Goal: Information Seeking & Learning: Learn about a topic

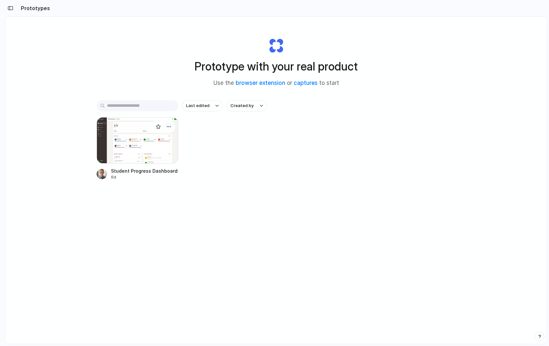
click at [141, 139] on div at bounding box center [138, 140] width 82 height 46
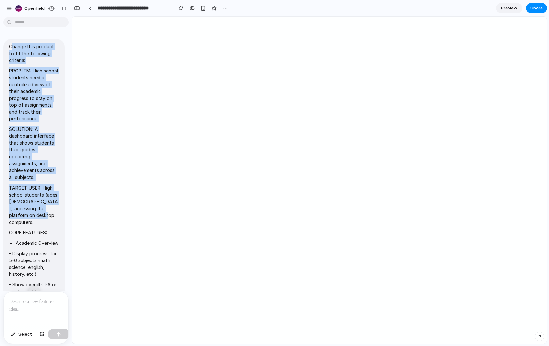
drag, startPoint x: 11, startPoint y: 46, endPoint x: 48, endPoint y: 216, distance: 173.9
click at [48, 216] on span "Change this product to fit the following criteria: PROBLEM: High school student…" at bounding box center [34, 236] width 50 height 387
click at [48, 216] on p "TARGET USER: High school students (ages 14-18) accessing the platform on deskto…" at bounding box center [34, 204] width 50 height 41
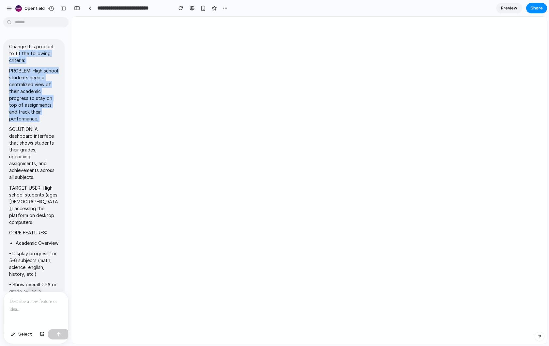
drag, startPoint x: 12, startPoint y: 50, endPoint x: 47, endPoint y: 124, distance: 81.3
click at [47, 124] on span "Change this product to fit the following criteria: PROBLEM: High school student…" at bounding box center [34, 236] width 50 height 387
click at [22, 53] on p "Change this product to fit the following criteria:" at bounding box center [34, 53] width 50 height 21
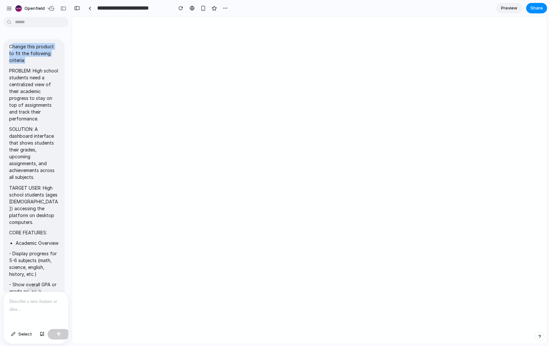
drag, startPoint x: 11, startPoint y: 46, endPoint x: 31, endPoint y: 61, distance: 25.4
click at [31, 61] on p "Change this product to fit the following criteria:" at bounding box center [34, 53] width 50 height 21
click at [15, 45] on p "Change this product to fit the following criteria:" at bounding box center [34, 53] width 50 height 21
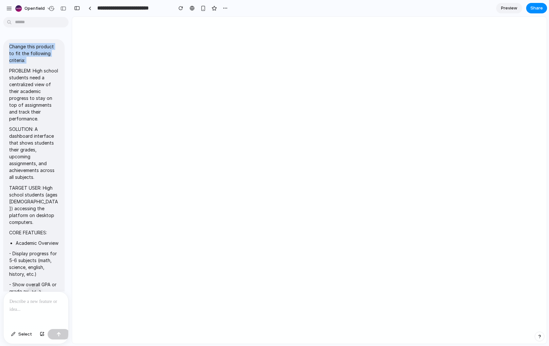
click at [15, 45] on p "Change this product to fit the following criteria:" at bounding box center [34, 53] width 50 height 21
click at [17, 48] on p "Change this product to fit the following criteria:" at bounding box center [34, 53] width 50 height 21
drag, startPoint x: 9, startPoint y: 46, endPoint x: 25, endPoint y: 60, distance: 21.3
click at [25, 60] on p "Change this product to fit the following criteria:" at bounding box center [34, 53] width 50 height 21
click at [39, 58] on p "Change this product to fit the following criteria:" at bounding box center [34, 53] width 50 height 21
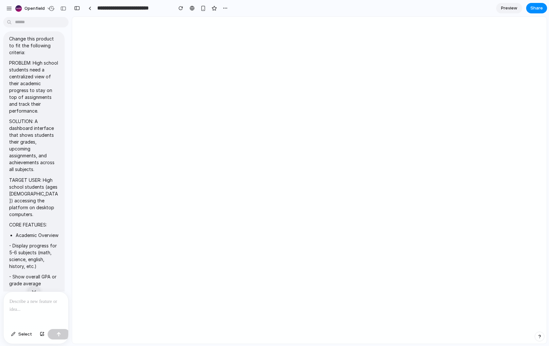
scroll to position [73, 0]
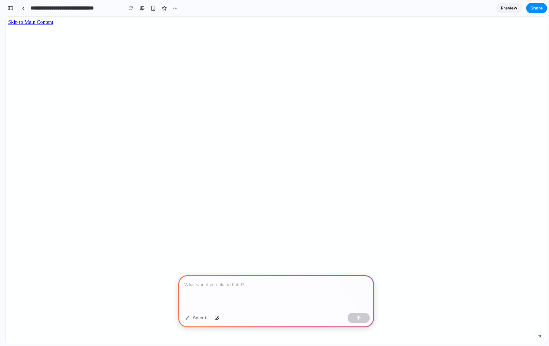
click at [236, 293] on div at bounding box center [276, 292] width 196 height 35
click at [198, 284] on p at bounding box center [276, 285] width 184 height 8
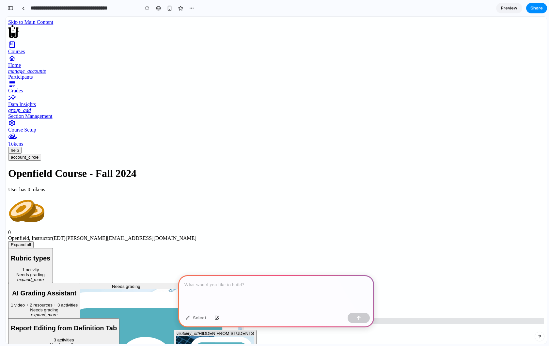
click at [217, 288] on p at bounding box center [276, 285] width 184 height 8
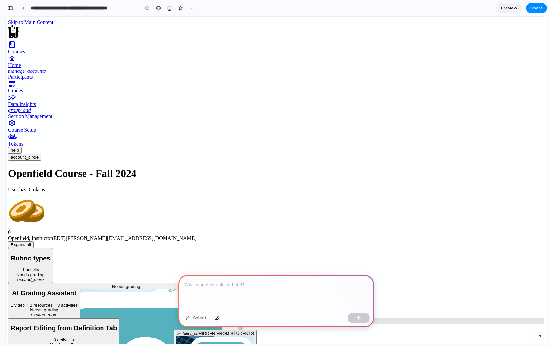
click at [240, 300] on div at bounding box center [276, 292] width 196 height 35
click at [10, 8] on div "button" at bounding box center [11, 8] width 6 height 5
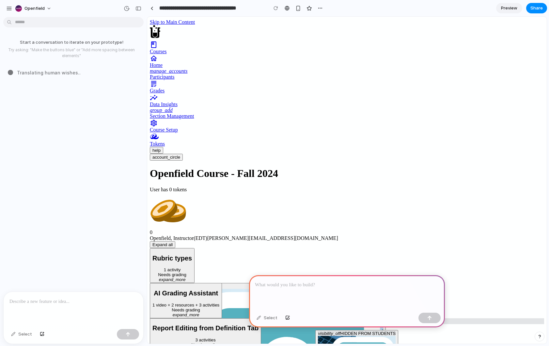
click at [318, 292] on div at bounding box center [347, 292] width 196 height 35
click at [23, 74] on span "Translating human wishes .." at bounding box center [49, 72] width 64 height 7
click at [23, 74] on span "Translating human wishes ..." at bounding box center [49, 72] width 65 height 7
click at [48, 72] on span "Translating human wishes ." at bounding box center [48, 72] width 62 height 7
click at [48, 72] on span "Translating human wishes .." at bounding box center [49, 72] width 64 height 7
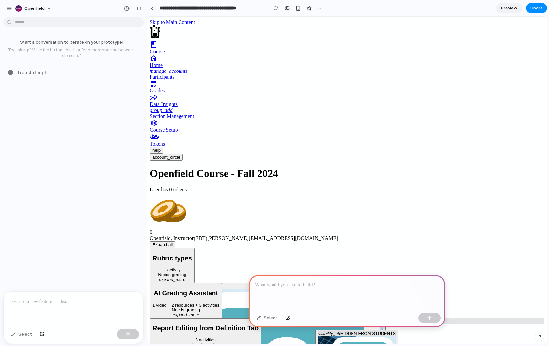
click at [26, 72] on span "Translating h ..." at bounding box center [34, 72] width 35 height 7
click at [26, 72] on div "Trans" at bounding box center [75, 72] width 135 height 7
click at [23, 72] on span "Readi" at bounding box center [23, 72] width 13 height 7
click at [23, 72] on span "Reading Le" at bounding box center [30, 72] width 26 height 7
click at [45, 73] on span "Reading Lenny's News" at bounding box center [55, 72] width 76 height 7
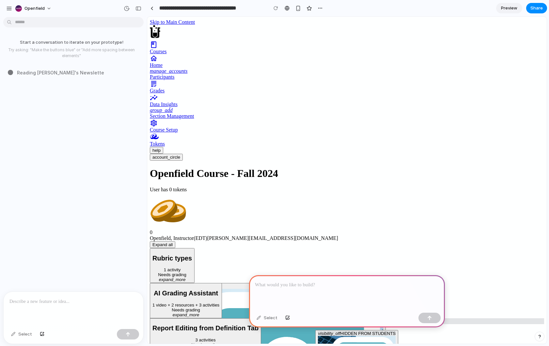
click at [45, 73] on span "Reading Lenny's Newslette" at bounding box center [60, 72] width 87 height 7
click at [28, 71] on span "Reading Lenny's Newsletter ." at bounding box center [62, 72] width 90 height 7
click at [45, 70] on span "Reading Lenny's Newsletter ..." at bounding box center [63, 72] width 92 height 7
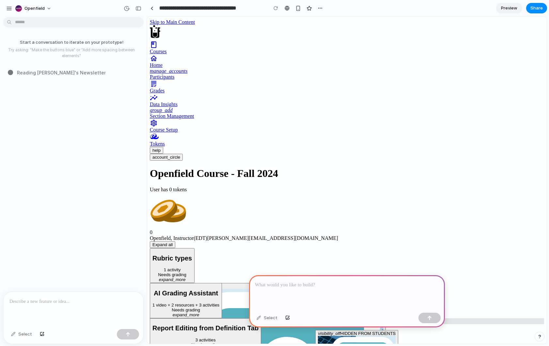
click at [66, 71] on span "Reading Lenny's Newsletter" at bounding box center [61, 72] width 88 height 7
click at [66, 71] on span "Reading Lenny's Newsletter ." at bounding box center [62, 72] width 90 height 7
click at [52, 71] on span "Reading Lenny's Newsletter .." at bounding box center [62, 72] width 91 height 7
click at [52, 71] on span "Reading Lenny's Newsletter ..." at bounding box center [63, 72] width 92 height 7
click at [43, 73] on span "Reading Lenny's Newsletter" at bounding box center [61, 72] width 88 height 7
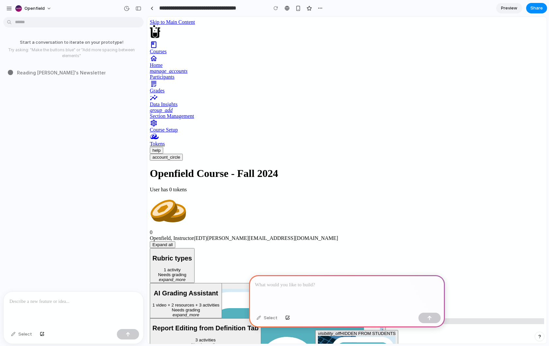
click at [284, 289] on div at bounding box center [347, 292] width 196 height 35
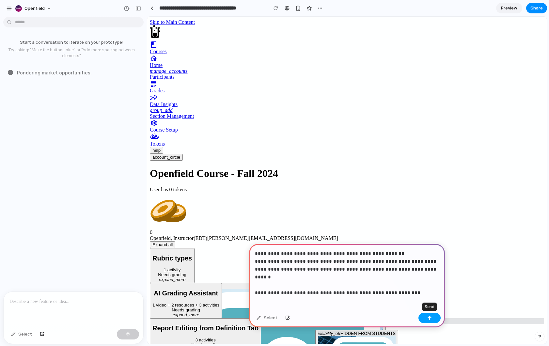
click at [431, 317] on div "button" at bounding box center [429, 318] width 5 height 5
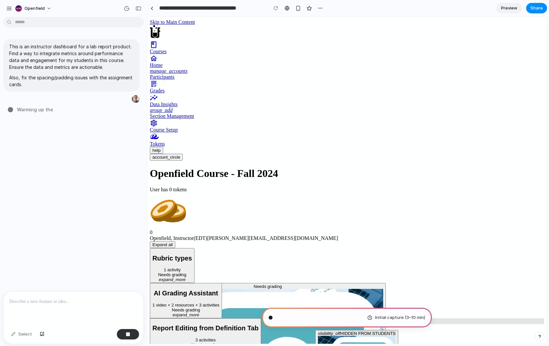
click at [20, 110] on span "Warming up the" at bounding box center [35, 109] width 36 height 7
click at [20, 110] on span "Warming up the sili" at bounding box center [39, 109] width 44 height 7
click at [20, 110] on span "Warming up the silicon" at bounding box center [43, 109] width 53 height 7
click at [32, 110] on span "Warming up the silicon ." at bounding box center [44, 109] width 54 height 7
click at [47, 110] on span "Warming up the silicon ..." at bounding box center [45, 109] width 56 height 7
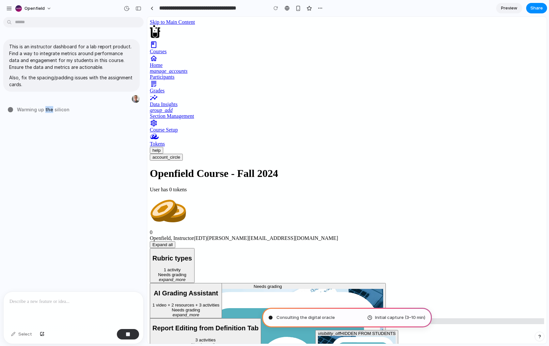
click at [47, 110] on span "Warming up the silicon" at bounding box center [43, 109] width 53 height 7
click at [31, 109] on span "Warming up the silicon .." at bounding box center [44, 109] width 55 height 7
click at [57, 112] on span "Warming up the silicon ..." at bounding box center [45, 109] width 56 height 7
click at [58, 112] on span "Warming up the silicon ." at bounding box center [44, 109] width 54 height 7
click at [58, 112] on span "Warming up the silicon .." at bounding box center [44, 109] width 55 height 7
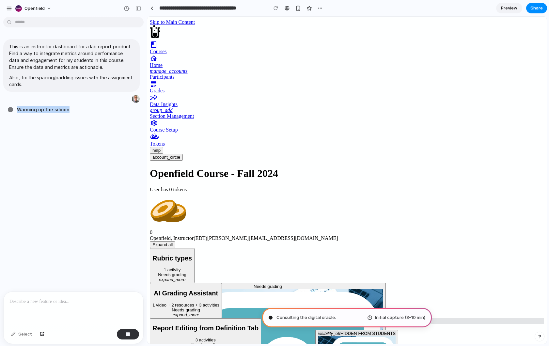
click at [40, 109] on span "Warming up the silicon" at bounding box center [43, 109] width 53 height 7
click at [40, 109] on span "Warming up the silicon ." at bounding box center [44, 109] width 54 height 7
click at [40, 109] on span "Warming up the silicon .." at bounding box center [44, 109] width 55 height 7
click at [49, 109] on span "Warming up the silicon ..." at bounding box center [45, 109] width 56 height 7
click at [49, 109] on span "Warming up the silicon" at bounding box center [43, 109] width 53 height 7
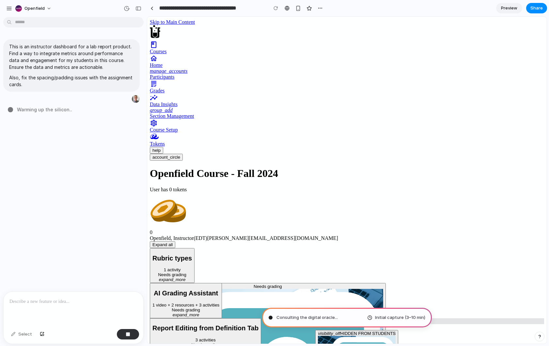
click at [63, 111] on span "Warming up the silicon .." at bounding box center [44, 109] width 55 height 7
click at [63, 111] on span "Warming up the silicon ..." at bounding box center [45, 109] width 56 height 7
click at [47, 111] on span "Warming up the silicon" at bounding box center [43, 109] width 53 height 7
click at [47, 111] on span "Warming up the silicon ." at bounding box center [44, 109] width 54 height 7
click at [40, 111] on div "War" at bounding box center [75, 109] width 135 height 7
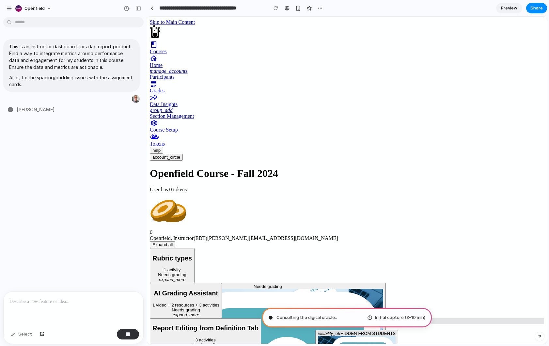
click at [20, 109] on span "Dustin" at bounding box center [36, 109] width 38 height 7
click at [20, 109] on span "Dusting off" at bounding box center [30, 109] width 26 height 7
click at [39, 111] on span "Dusting off the think" at bounding box center [41, 109] width 49 height 7
click at [39, 111] on span "Dusting off the thinking c" at bounding box center [47, 109] width 60 height 7
click at [47, 110] on span "Dusting off the thinking cap ." at bounding box center [50, 109] width 67 height 7
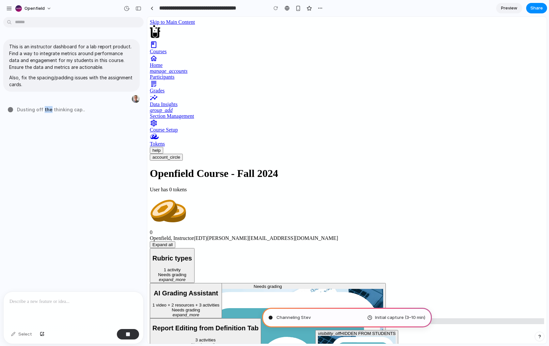
click at [47, 110] on span "Dusting off the thinking cap .." at bounding box center [51, 109] width 68 height 7
click at [50, 109] on span "Dusting off the thinking cap .." at bounding box center [51, 109] width 68 height 7
click at [50, 109] on span "Dusting off the thinking cap ..." at bounding box center [52, 109] width 70 height 7
click at [27, 111] on span "Dusting off the thinking cap" at bounding box center [50, 109] width 66 height 7
click at [27, 111] on span "Dusting off the thinking cap ." at bounding box center [50, 109] width 67 height 7
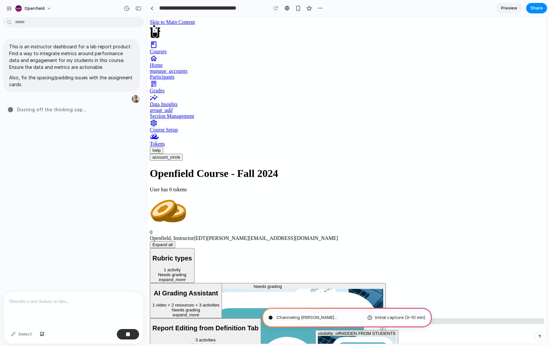
click at [39, 110] on span "Dusting off the thinking cap ..." at bounding box center [52, 109] width 70 height 7
click at [46, 110] on span "Dusting off the thinking cap" at bounding box center [50, 109] width 66 height 7
click at [57, 110] on span "Dusting off the thinking cap .." at bounding box center [51, 109] width 68 height 7
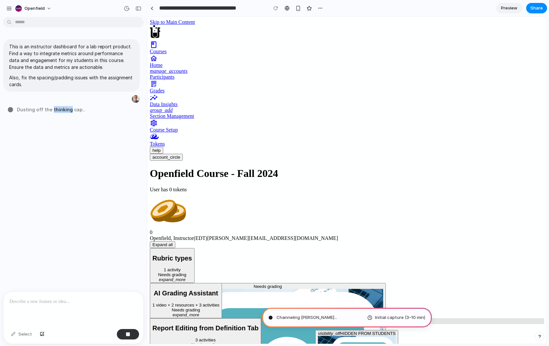
click at [57, 110] on span "Dusting off the thinking cap .." at bounding box center [51, 109] width 68 height 7
click at [70, 110] on span "Dusting off the thinking cap" at bounding box center [50, 109] width 66 height 7
click at [64, 110] on span "Dusting off the thinking cap ." at bounding box center [50, 109] width 67 height 7
click at [8, 11] on div "button" at bounding box center [9, 9] width 6 height 6
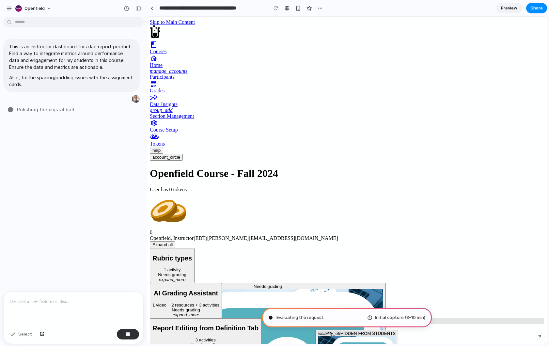
click at [63, 108] on span "Polishing the crystal ball" at bounding box center [45, 109] width 57 height 7
click at [63, 108] on span "Polishing the crystal ball ." at bounding box center [46, 109] width 58 height 7
click at [48, 110] on span "Polishing the cryst ..." at bounding box center [40, 109] width 47 height 7
click at [48, 110] on div "Polishing t" at bounding box center [75, 109] width 135 height 7
click at [18, 110] on span "Chargin" at bounding box center [26, 109] width 18 height 7
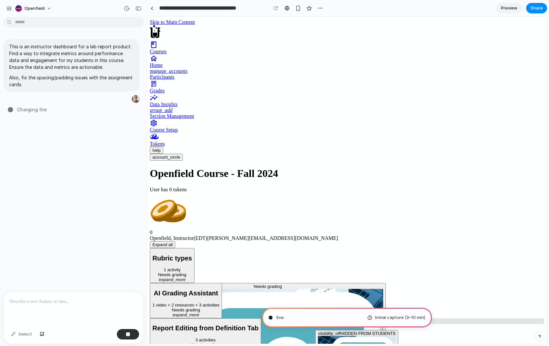
click at [18, 110] on span "Charging the" at bounding box center [32, 109] width 30 height 7
click at [39, 110] on span "Charging the inspirati" at bounding box center [42, 109] width 50 height 7
click at [55, 107] on span "Charging the inspiration batteries" at bounding box center [56, 109] width 79 height 7
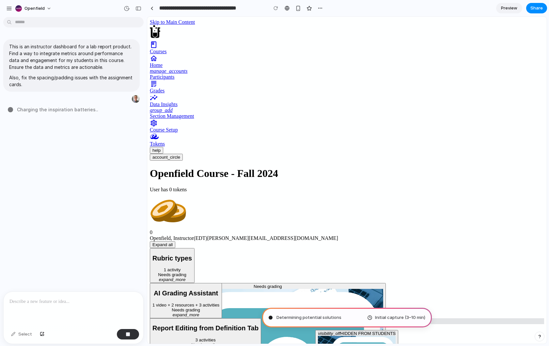
click at [82, 109] on span "Charging the inspiration batteries .." at bounding box center [57, 109] width 81 height 7
click at [55, 110] on span "Charging the inspiration batteries ." at bounding box center [57, 109] width 80 height 7
click at [55, 110] on span "Charging the inspiration batteries .." at bounding box center [57, 109] width 81 height 7
click at [42, 112] on span "Charging the inspiration batteries ..." at bounding box center [58, 109] width 83 height 7
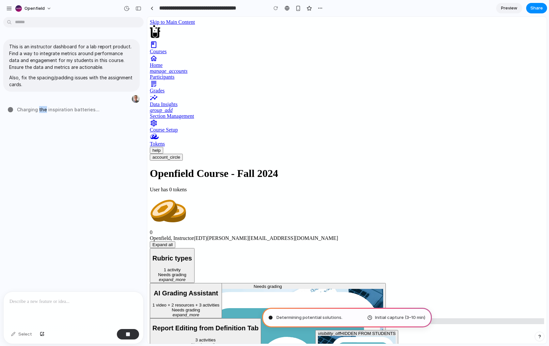
click at [42, 112] on span "Charging the inspiration batteries ..." at bounding box center [58, 109] width 83 height 7
click at [55, 110] on span "Charging the inspiration batteries ." at bounding box center [57, 109] width 80 height 7
click at [55, 110] on span "Charging the inspiration batteries .." at bounding box center [57, 109] width 81 height 7
click at [85, 109] on span "Charging the inspiration batteries" at bounding box center [56, 109] width 79 height 7
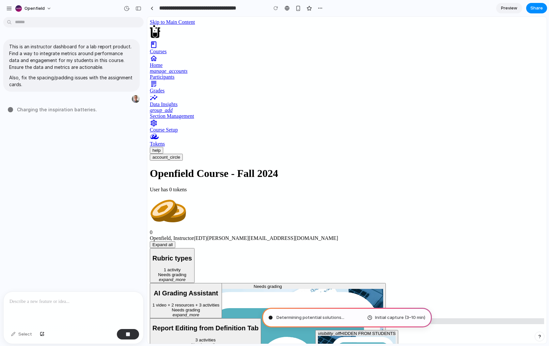
click at [62, 110] on span "Charging the inspiration batteries ." at bounding box center [57, 109] width 80 height 7
click at [62, 110] on span "Charging the inspiration batteries .." at bounding box center [57, 109] width 81 height 7
click at [41, 111] on span "Charging the inspiration batteries" at bounding box center [56, 109] width 79 height 7
click at [41, 111] on span "Charging the inspiration batteries ." at bounding box center [57, 109] width 80 height 7
click at [31, 111] on span "Charging the inspiration batteries ." at bounding box center [57, 109] width 80 height 7
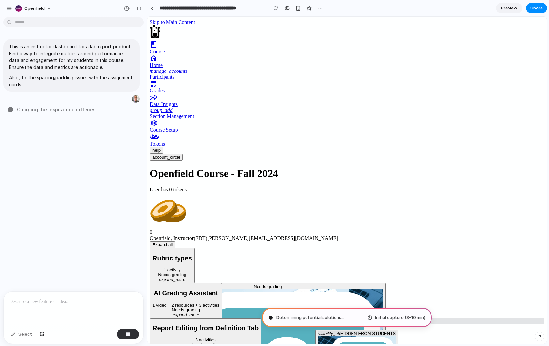
click at [38, 111] on span "Charging the inspiration batteries ." at bounding box center [57, 109] width 80 height 7
drag, startPoint x: 38, startPoint y: 111, endPoint x: 61, endPoint y: 109, distance: 23.3
click at [38, 111] on span "Charging the inspiration batteries .." at bounding box center [57, 109] width 81 height 7
click at [66, 110] on span "Charging the inspiration batteries .." at bounding box center [57, 109] width 81 height 7
click at [63, 110] on span "Charging the inspiration batteries ..." at bounding box center [58, 109] width 83 height 7
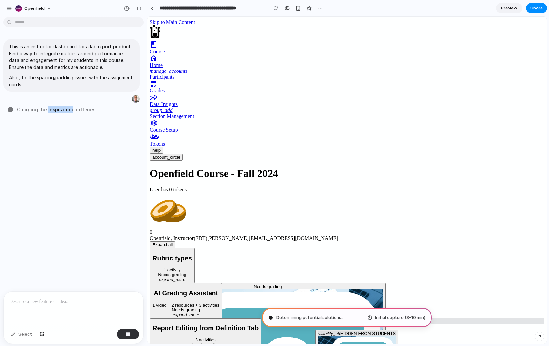
click at [63, 110] on span "Charging the inspiration batteries" at bounding box center [56, 109] width 79 height 7
click at [79, 109] on span "Charging the inspiration batteries .." at bounding box center [57, 109] width 81 height 7
click at [79, 109] on span "Charging the inspiration batter ..." at bounding box center [54, 109] width 75 height 7
click at [22, 110] on span "Booting up" at bounding box center [29, 109] width 25 height 7
click at [22, 110] on span "Booting up imag" at bounding box center [36, 109] width 38 height 7
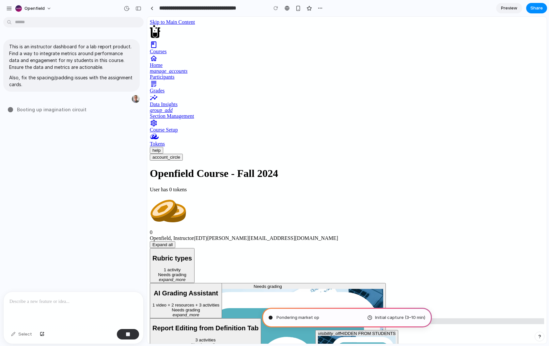
click at [38, 109] on span "Booting up imagination circuit" at bounding box center [52, 109] width 70 height 7
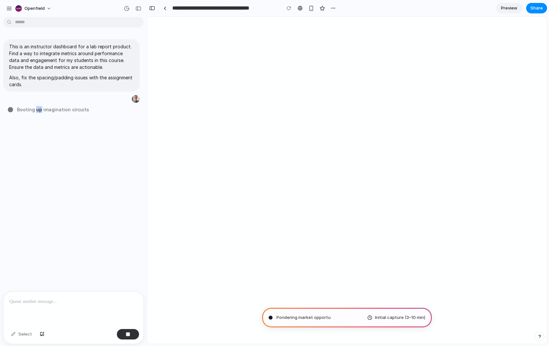
type input "**********"
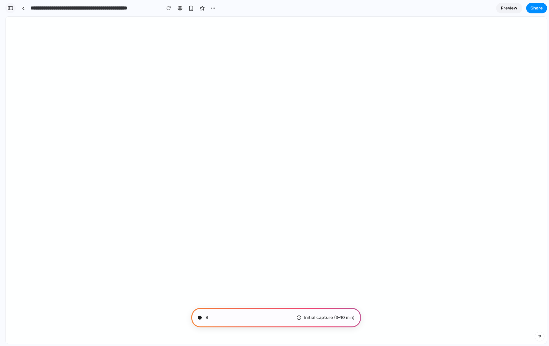
click at [13, 9] on button "button" at bounding box center [10, 8] width 10 height 10
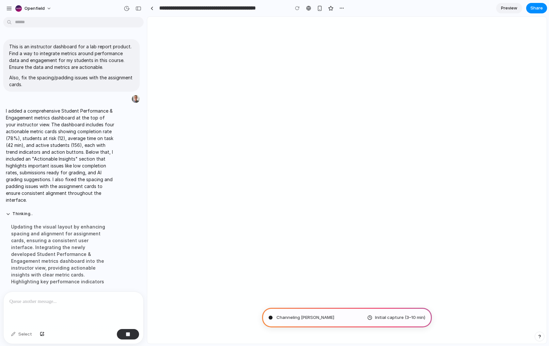
scroll to position [4, 0]
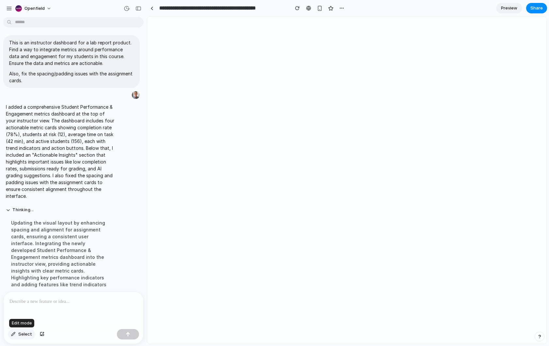
click at [22, 333] on span "Select" at bounding box center [25, 334] width 14 height 7
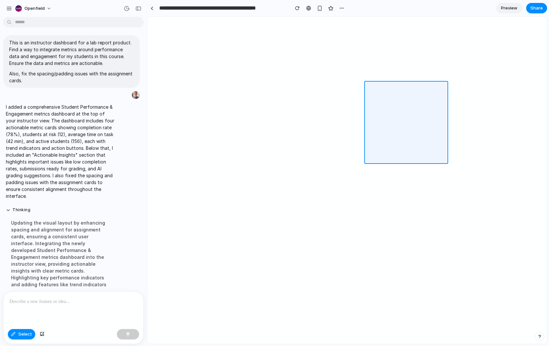
click at [395, 86] on div at bounding box center [346, 180] width 399 height 327
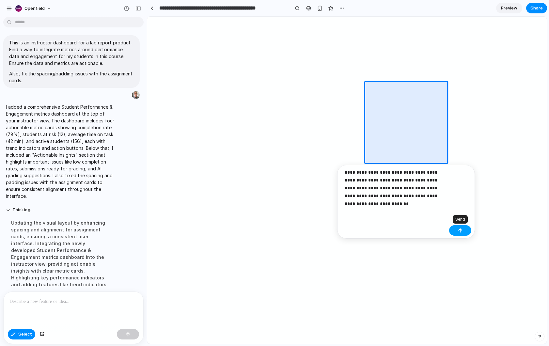
click at [465, 231] on button "button" at bounding box center [460, 230] width 22 height 10
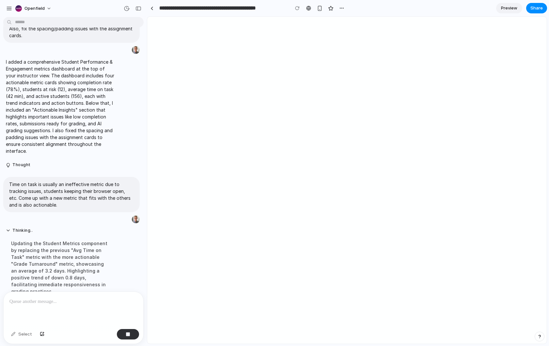
scroll to position [132, 0]
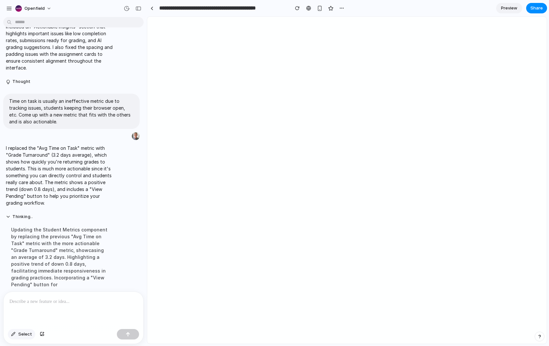
drag, startPoint x: 18, startPoint y: 333, endPoint x: 31, endPoint y: 329, distance: 13.3
click at [18, 333] on span "Select" at bounding box center [25, 334] width 14 height 7
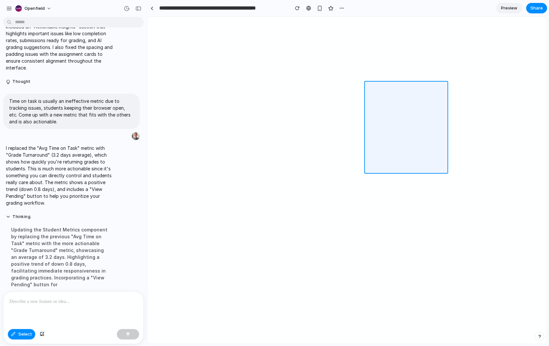
click at [388, 86] on div at bounding box center [346, 180] width 399 height 327
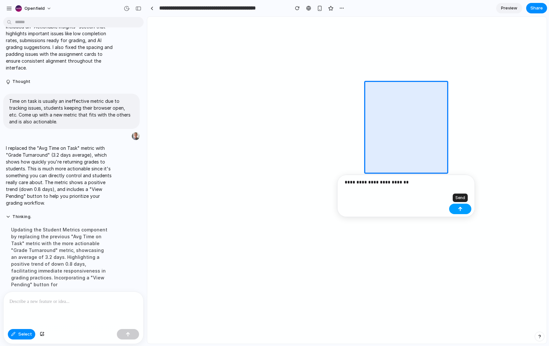
click at [459, 208] on div "button" at bounding box center [460, 209] width 5 height 5
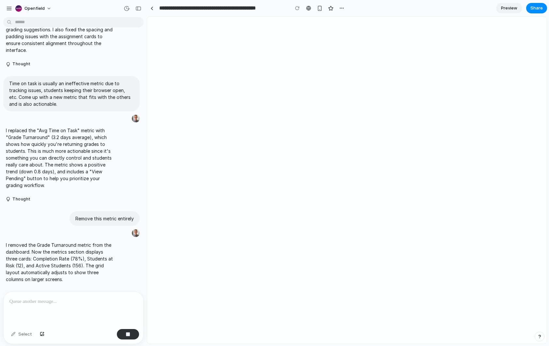
scroll to position [206, 0]
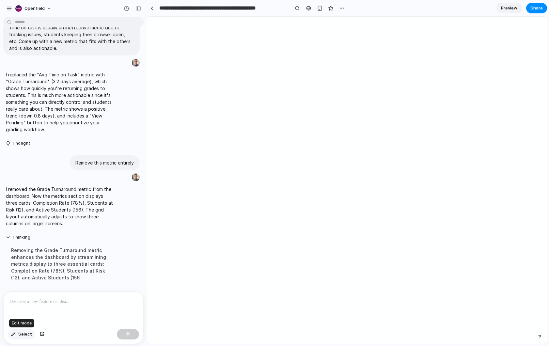
click at [15, 338] on button "Select" at bounding box center [21, 334] width 27 height 10
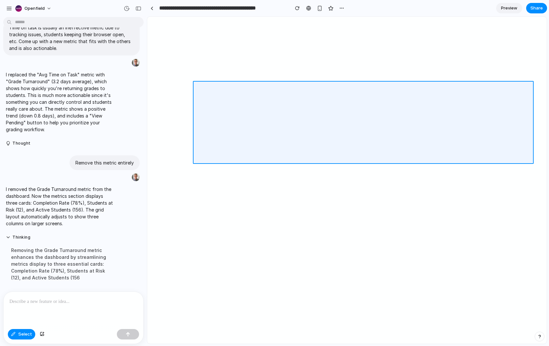
click at [278, 83] on div at bounding box center [346, 180] width 399 height 327
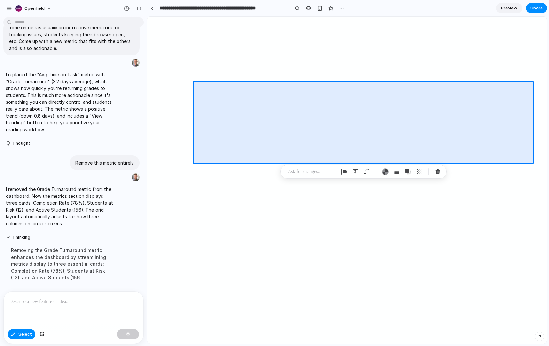
click at [310, 174] on p at bounding box center [312, 172] width 48 height 8
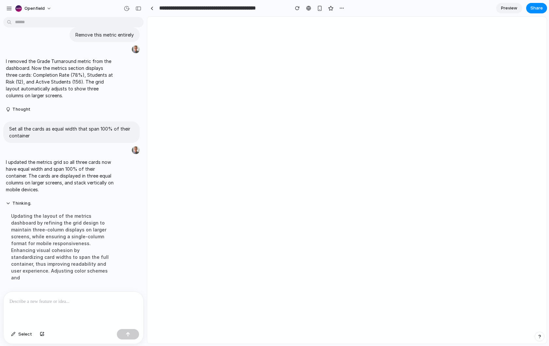
scroll to position [327, 0]
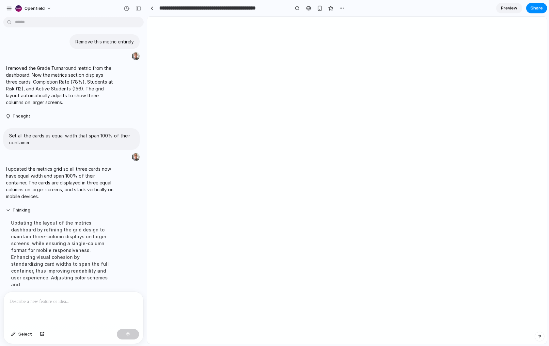
click at [57, 308] on div at bounding box center [74, 309] width 140 height 35
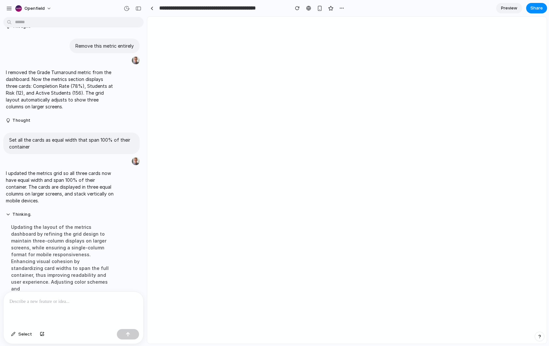
scroll to position [314, 0]
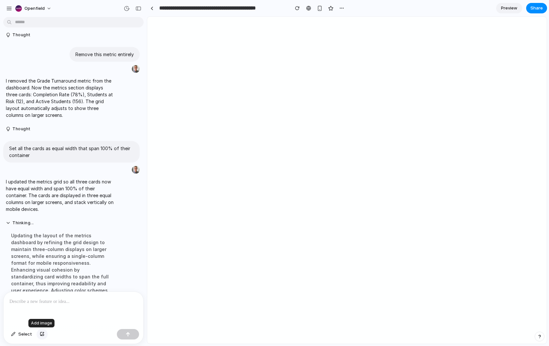
click at [41, 334] on div "button" at bounding box center [42, 334] width 5 height 4
click at [69, 304] on p at bounding box center [73, 302] width 128 height 8
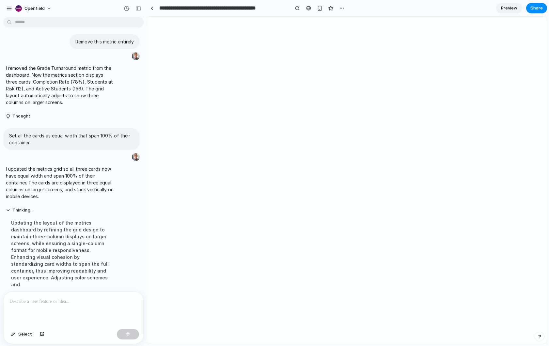
click at [70, 303] on p at bounding box center [73, 302] width 128 height 8
click at [125, 338] on button "button" at bounding box center [128, 334] width 22 height 10
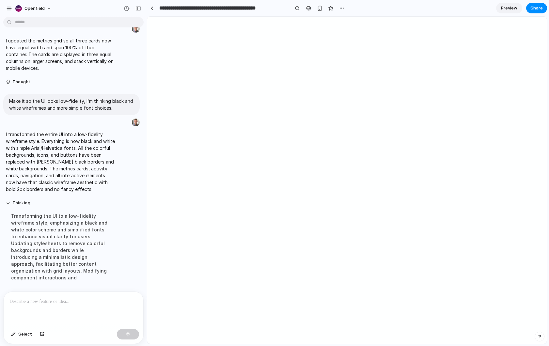
scroll to position [455, 0]
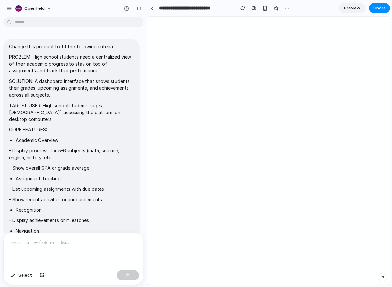
scroll to position [73, 0]
